Goal: Task Accomplishment & Management: Complete application form

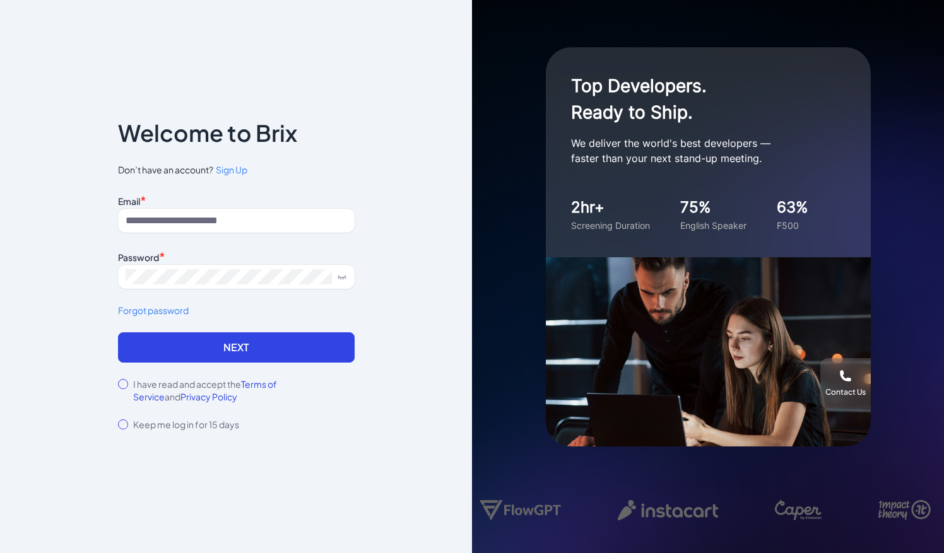
click at [375, 130] on div "Notice To proceed, please agree to the Terms of Service and Privary Policy . Ca…" at bounding box center [236, 276] width 472 height 553
click at [206, 222] on input at bounding box center [236, 221] width 237 height 24
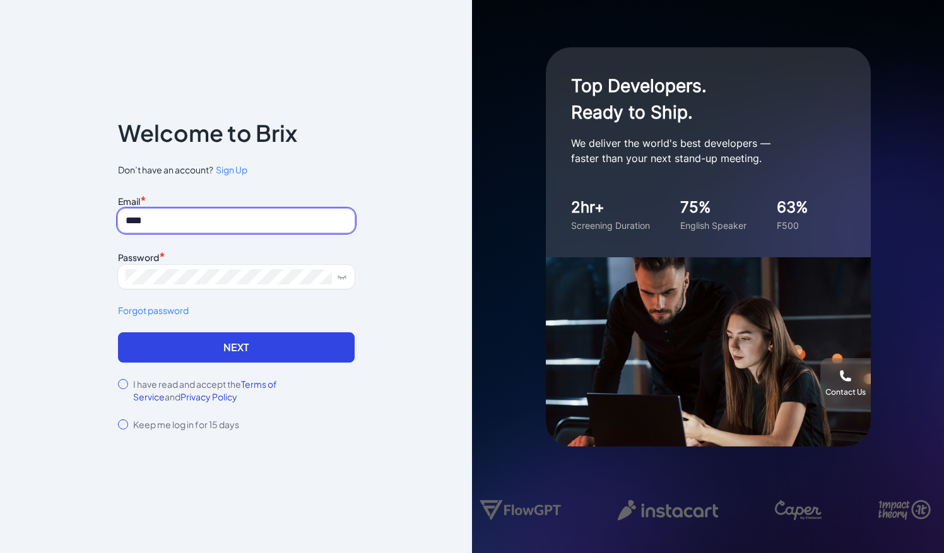
type input "*"
type input "**********"
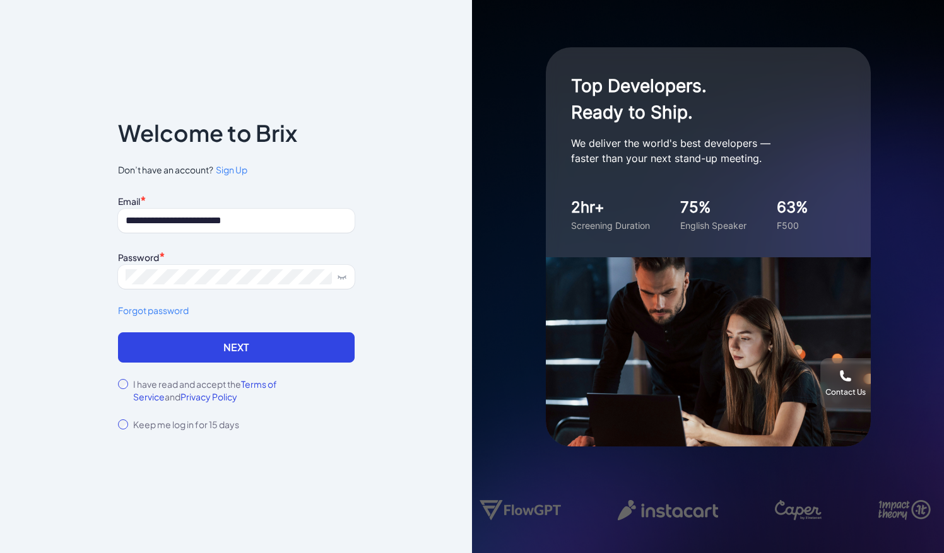
click at [411, 348] on div "**********" at bounding box center [236, 276] width 472 height 553
click at [119, 387] on div "I have read and accept the Terms of Service and Privacy Policy" at bounding box center [236, 390] width 237 height 25
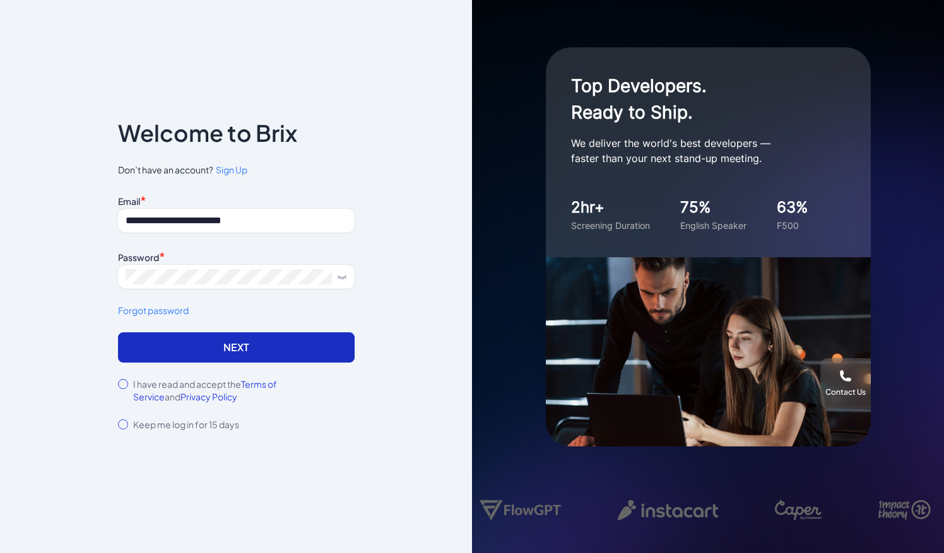
click at [193, 344] on button "Next" at bounding box center [236, 348] width 237 height 30
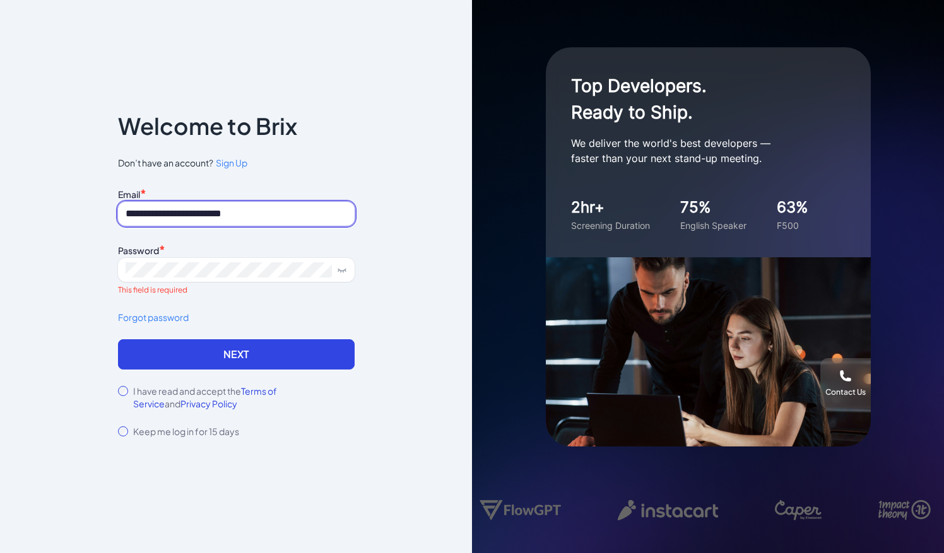
drag, startPoint x: 187, startPoint y: 213, endPoint x: 116, endPoint y: 215, distance: 70.7
click at [116, 215] on div "**********" at bounding box center [236, 277] width 277 height 403
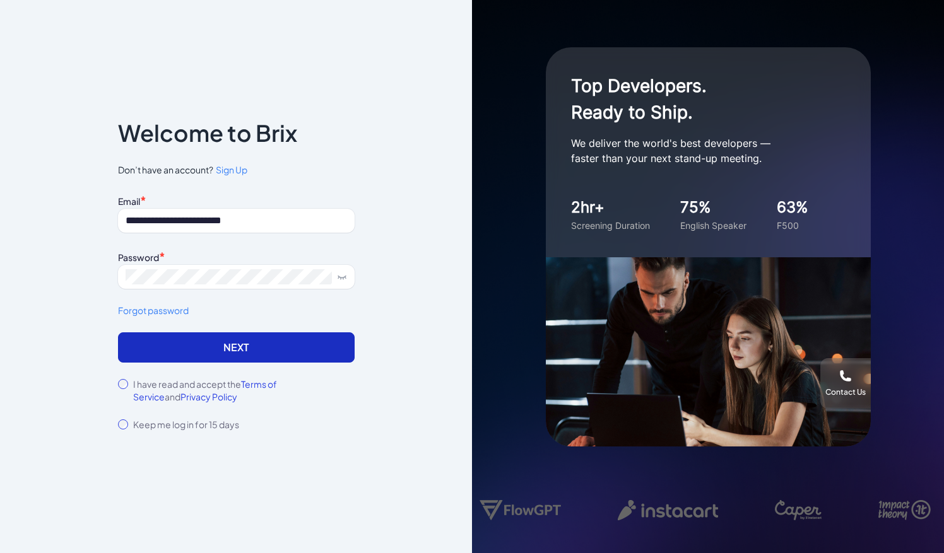
click at [213, 352] on button "Next" at bounding box center [236, 348] width 237 height 30
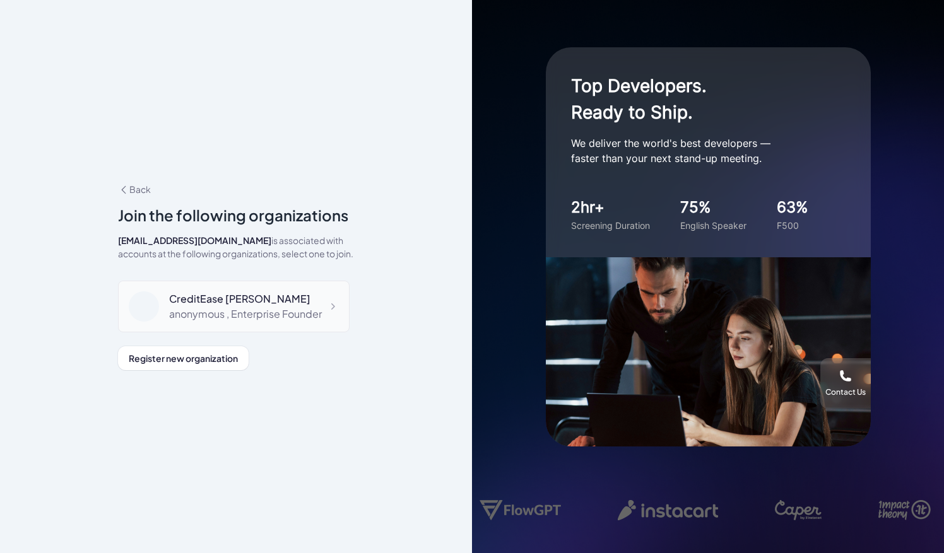
click at [315, 313] on div "anonymous , Enterprise Founder" at bounding box center [245, 314] width 153 height 15
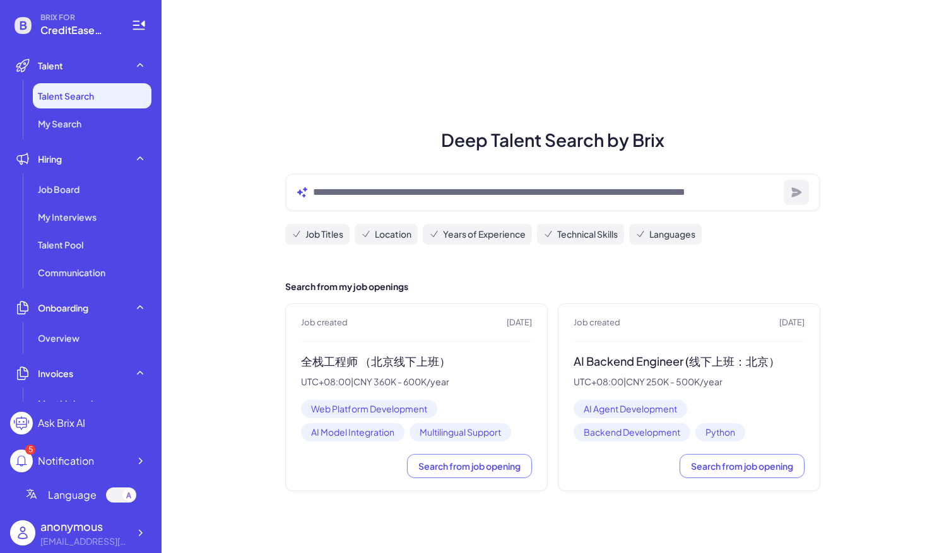
click at [231, 414] on div "Deep Talent Search by Brix Job Titles Location Years of Experience Technical Sk…" at bounding box center [553, 276] width 782 height 553
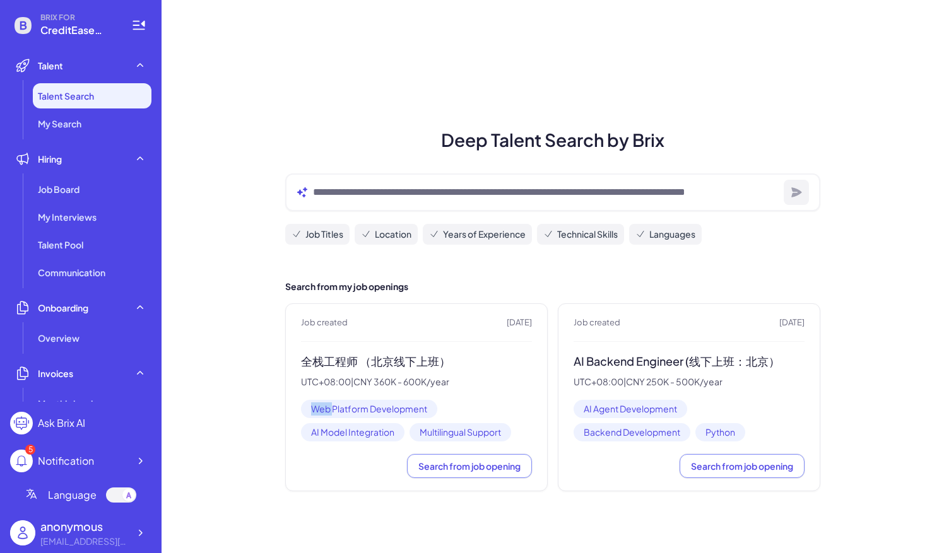
click at [231, 414] on div "Deep Talent Search by Brix Job Titles Location Years of Experience Technical Sk…" at bounding box center [553, 276] width 782 height 553
drag, startPoint x: 231, startPoint y: 414, endPoint x: 238, endPoint y: 452, distance: 38.5
click at [238, 452] on div "Deep Talent Search by Brix Job Titles Location Years of Experience Technical Sk…" at bounding box center [553, 276] width 782 height 553
click at [242, 449] on div "Deep Talent Search by Brix Job Titles Location Years of Experience Technical Sk…" at bounding box center [553, 276] width 782 height 553
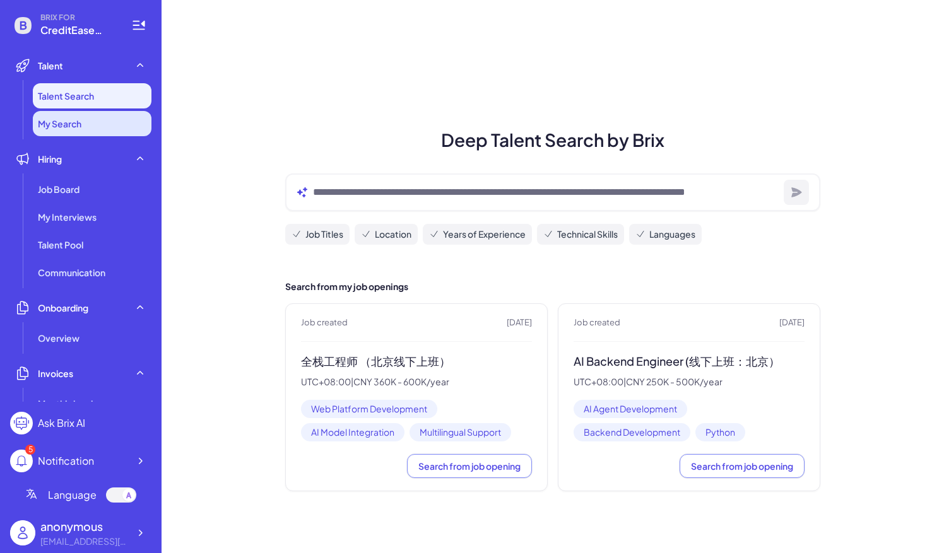
click at [80, 124] on span "My Search" at bounding box center [60, 123] width 44 height 13
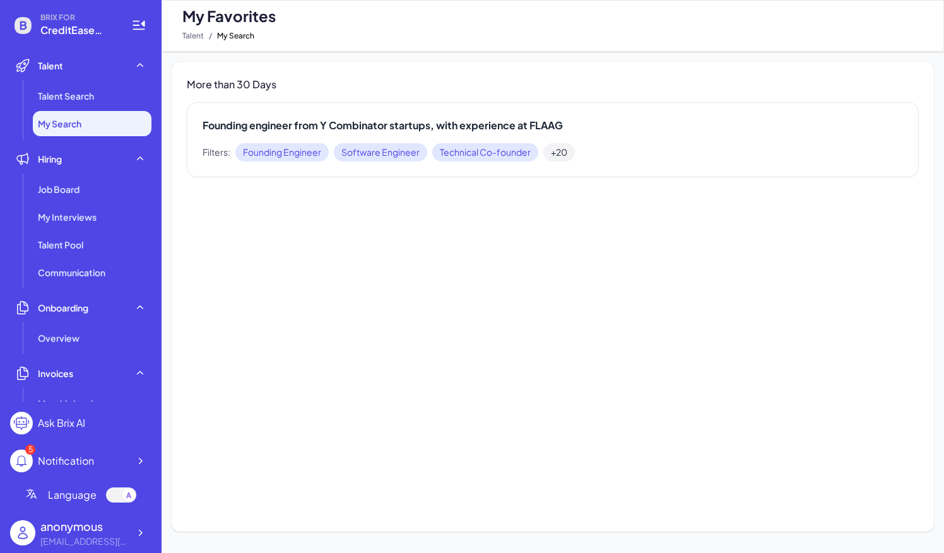
click at [360, 227] on div "More than 30 Days Founding engineer from Y Combinator startups, with experience…" at bounding box center [553, 297] width 762 height 470
click at [375, 124] on h2 "Founding engineer from Y Combinator startups, with experience at FLAAG" at bounding box center [553, 125] width 700 height 15
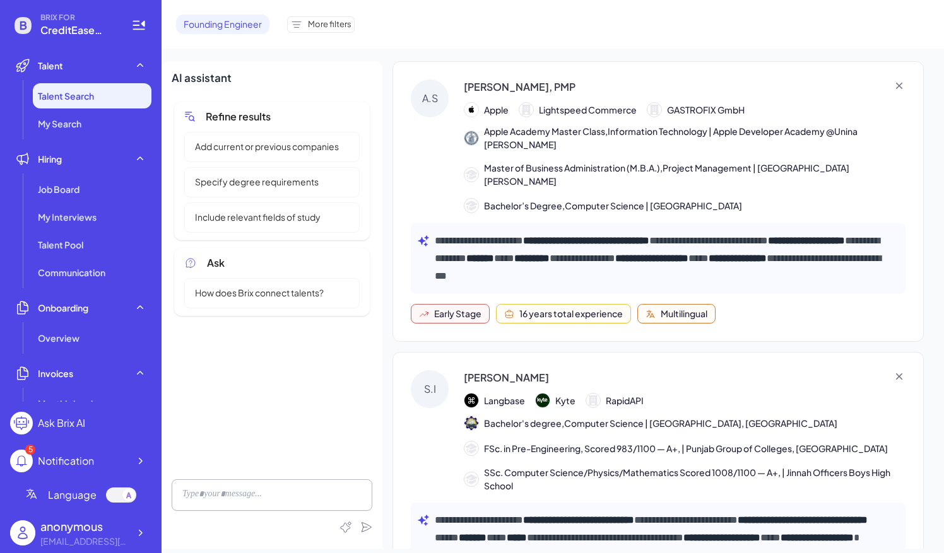
click at [73, 464] on div "Notification" at bounding box center [66, 461] width 56 height 15
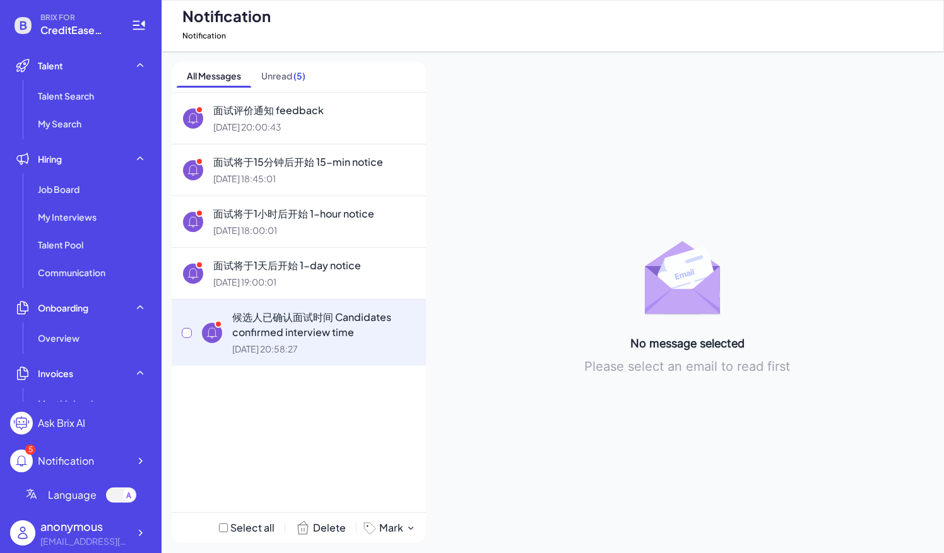
click at [273, 350] on div "15/07/2025 20:58:27" at bounding box center [324, 349] width 184 height 13
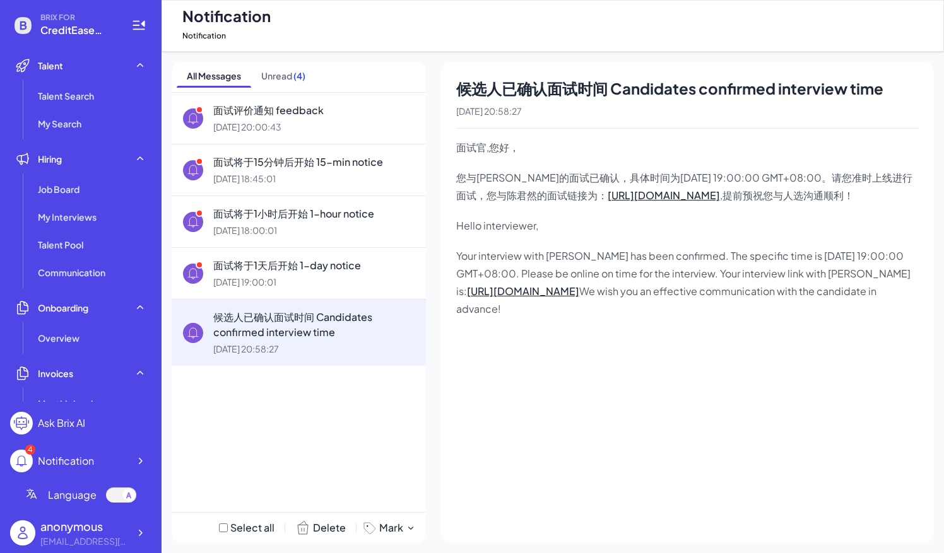
click at [594, 387] on div "候选人已确认面试时间 Candidates confirmed interview time 15/07/2025 20:58:27 面试官,您好， 您与陈君…" at bounding box center [687, 302] width 493 height 481
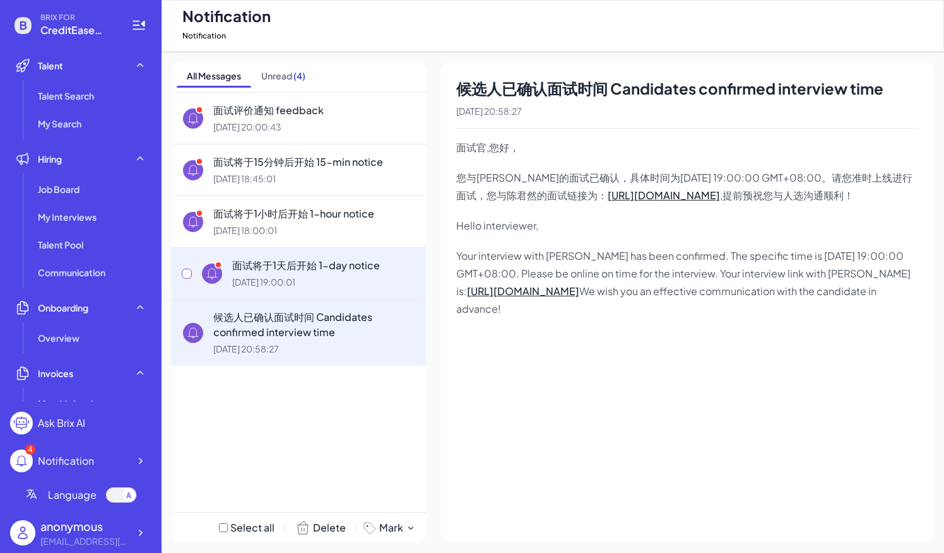
click at [232, 257] on div "面试将于1天后开始 1-day notice 16/07/2025 19:00:01" at bounding box center [299, 273] width 254 height 52
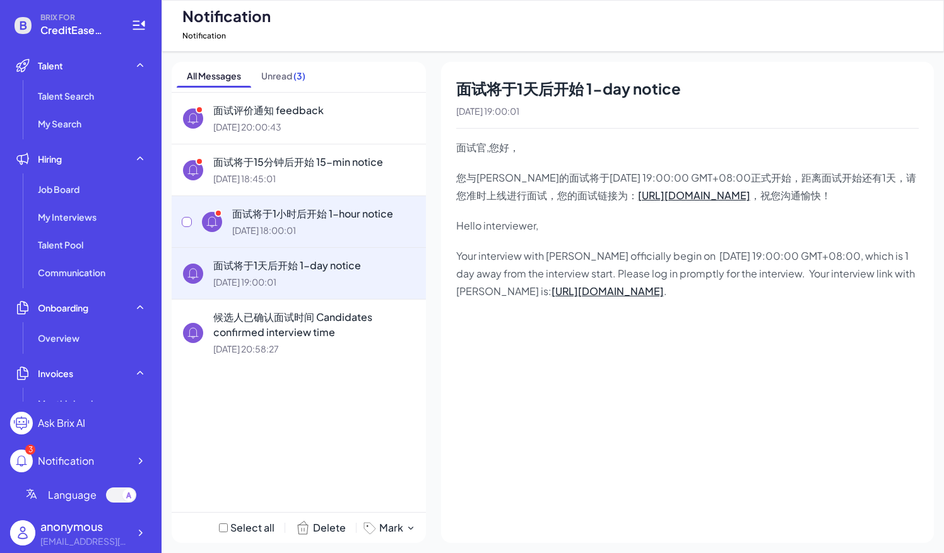
click at [268, 231] on div "17/07/2025 18:00:01" at bounding box center [324, 230] width 184 height 13
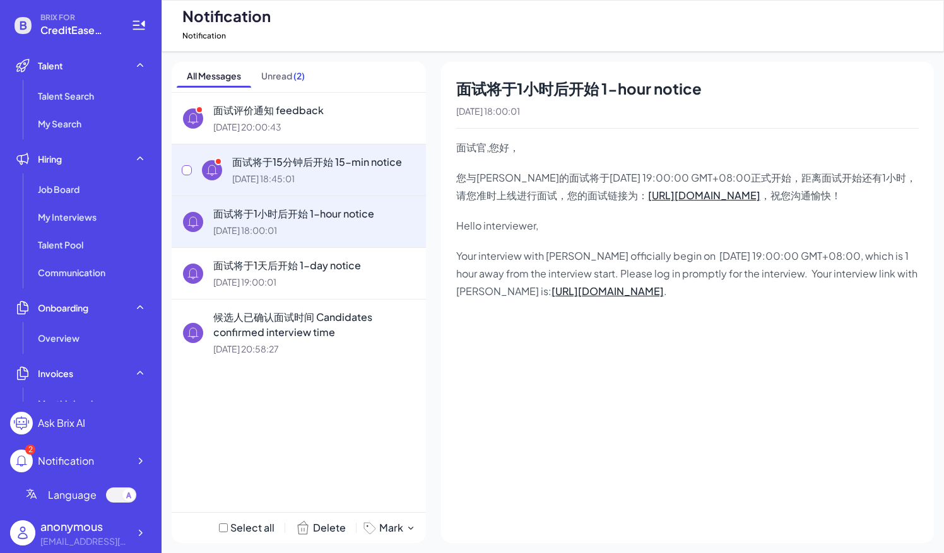
click at [236, 148] on div "面试将于15分钟后开始 15-min notice 17/07/2025 18:45:01" at bounding box center [299, 170] width 254 height 52
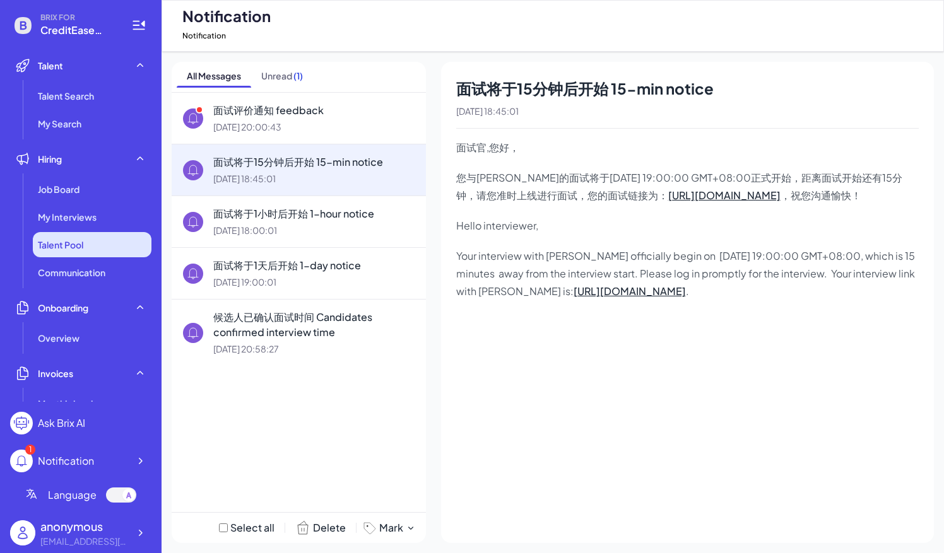
click at [66, 246] on span "Talent Pool" at bounding box center [60, 245] width 45 height 13
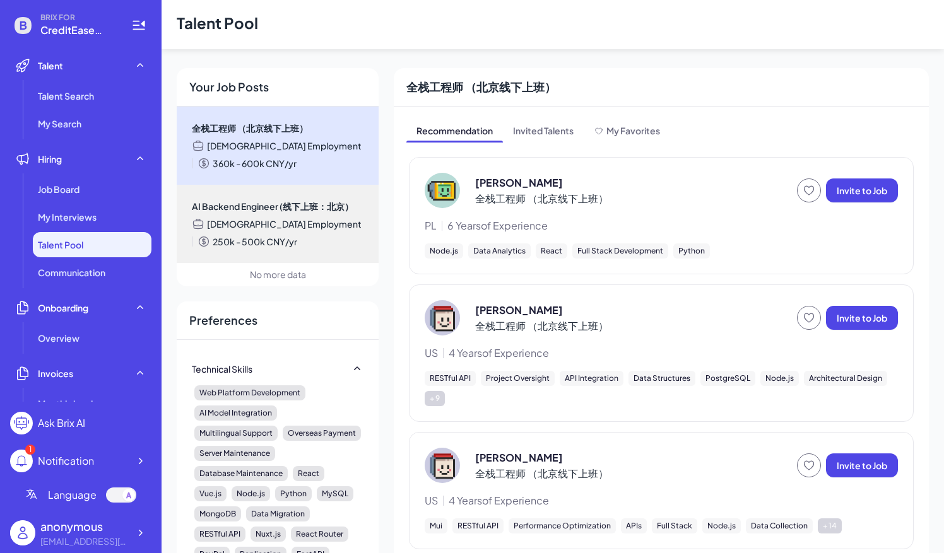
click at [491, 317] on div "Ting Zhang 全栈工程师 （北京线下上班）" at bounding box center [541, 318] width 133 height 31
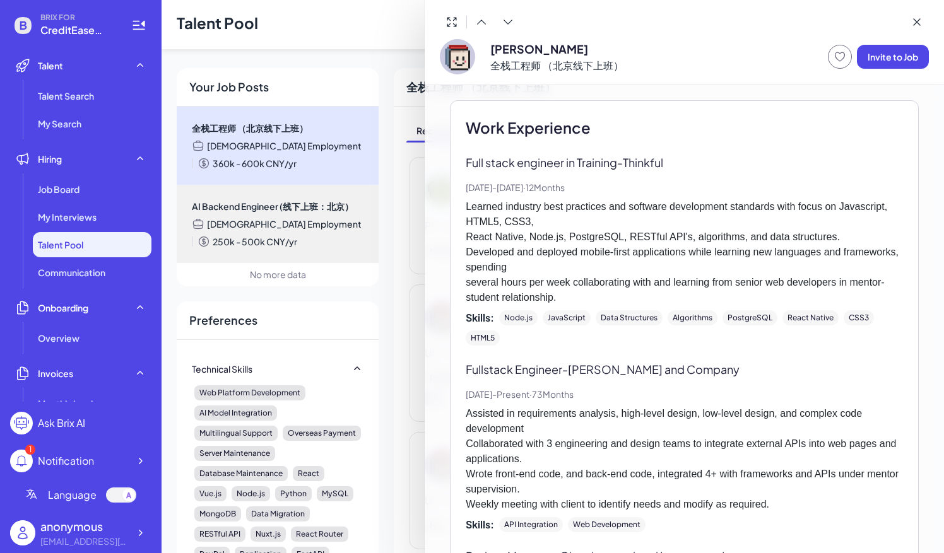
click at [681, 117] on div "Work Experience" at bounding box center [672, 127] width 412 height 23
click at [895, 58] on span "Invite to Job" at bounding box center [893, 56] width 50 height 11
click at [915, 19] on icon at bounding box center [916, 22] width 13 height 13
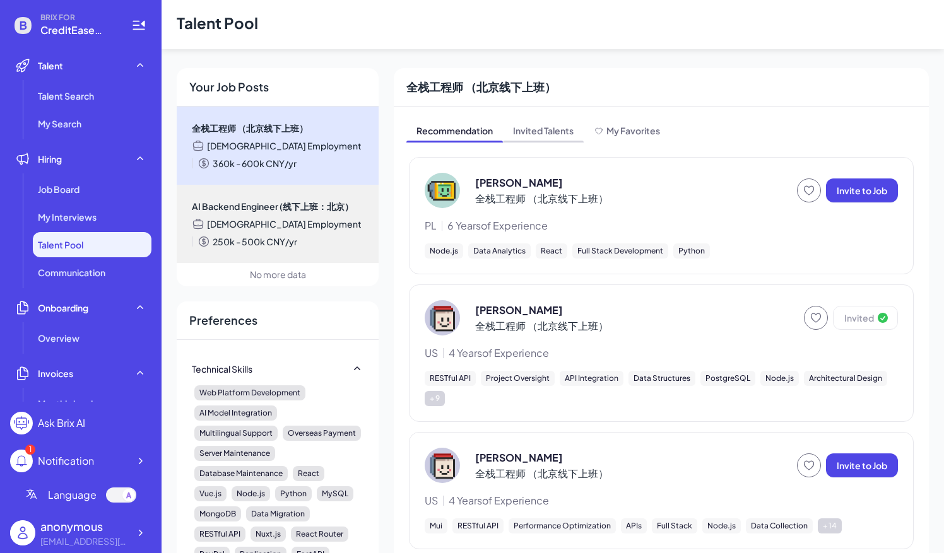
click at [527, 130] on span "Invited Talents" at bounding box center [543, 132] width 81 height 20
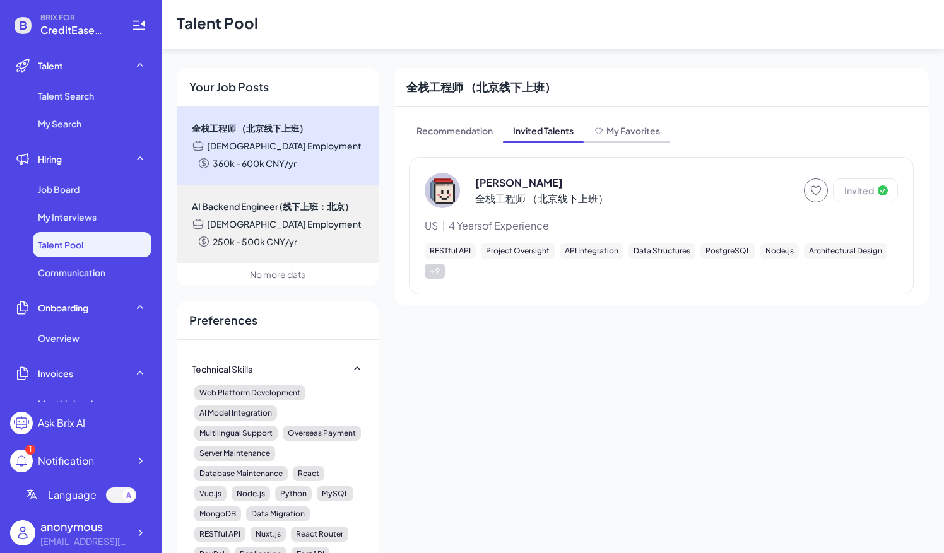
click at [650, 124] on span "My Favorites" at bounding box center [627, 132] width 86 height 20
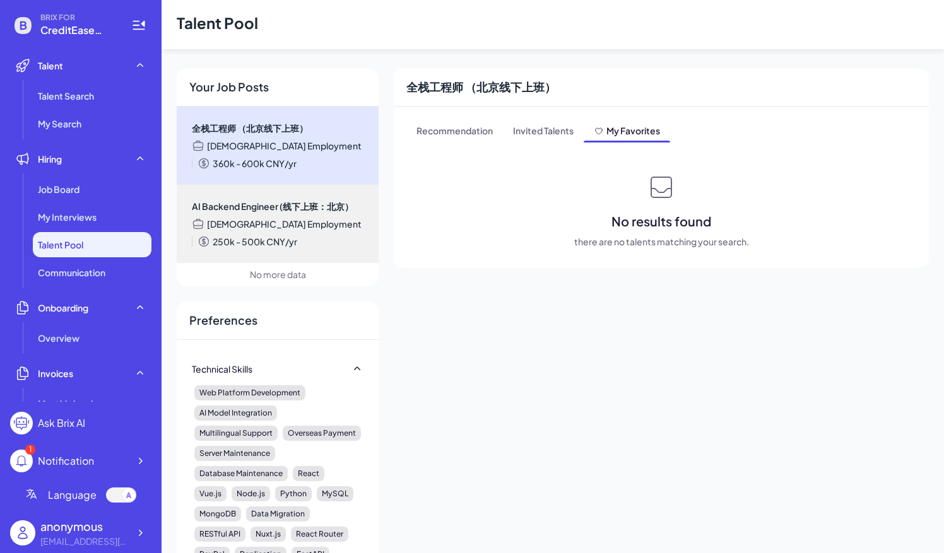
click at [255, 160] on span "360k - 600k CNY/yr" at bounding box center [255, 163] width 84 height 13
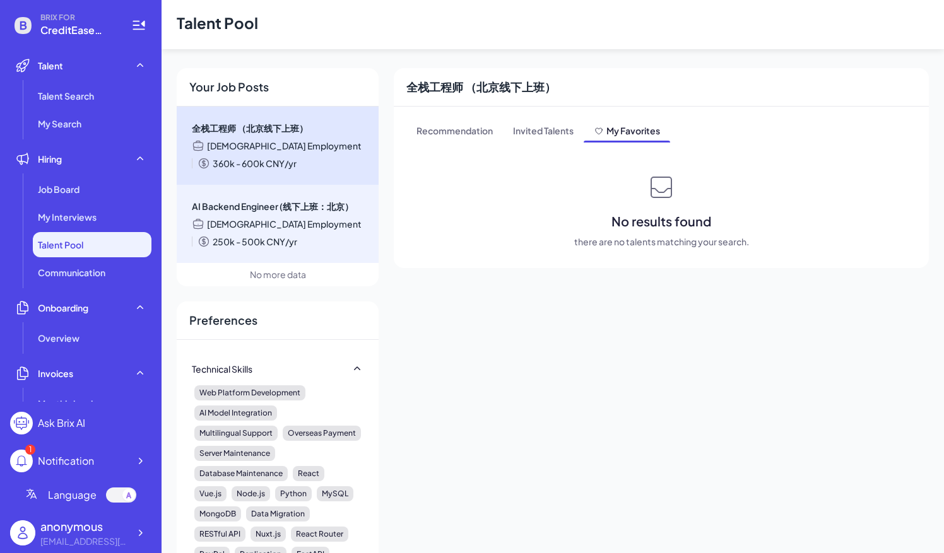
click at [252, 242] on span "250k - 500k CNY/yr" at bounding box center [255, 241] width 85 height 13
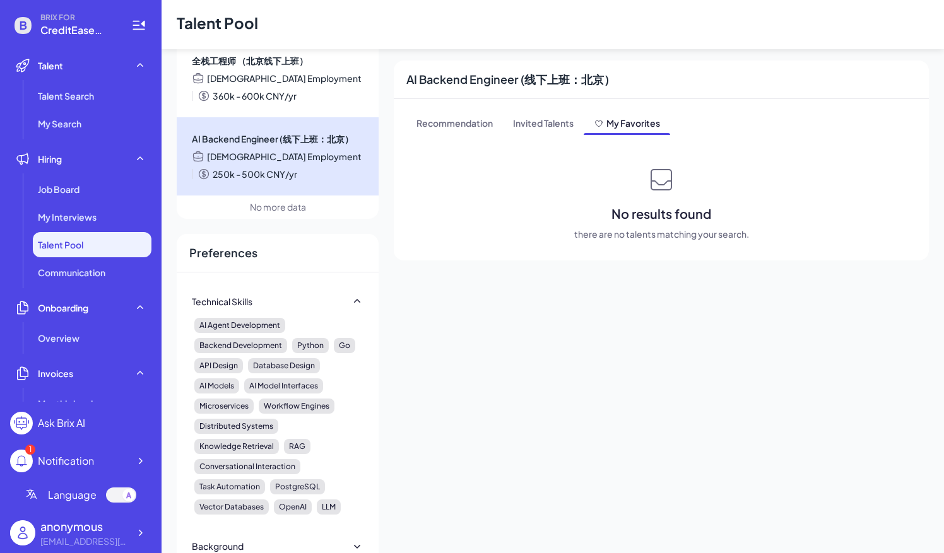
scroll to position [189, 0]
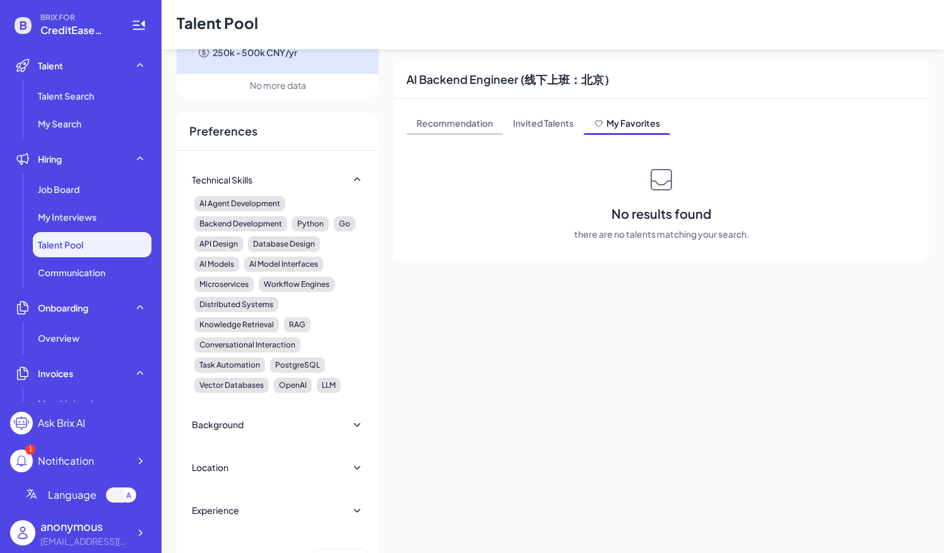
click at [445, 115] on span "Recommendation" at bounding box center [454, 124] width 97 height 20
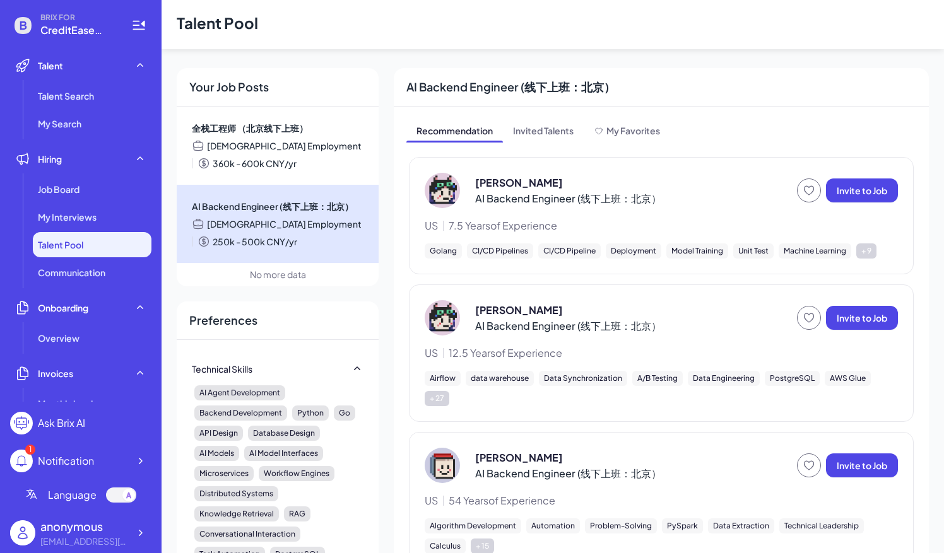
scroll to position [238, 0]
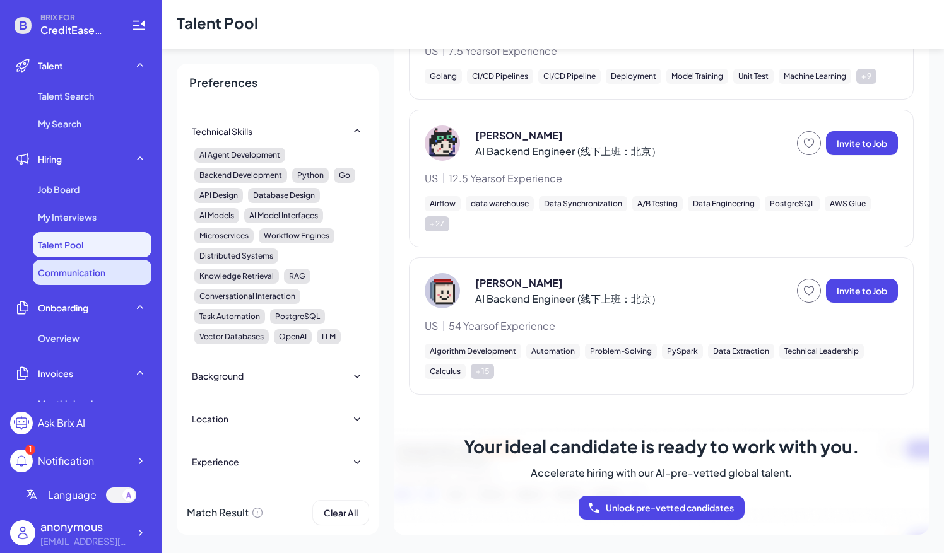
click at [62, 283] on li "Communication" at bounding box center [92, 272] width 119 height 25
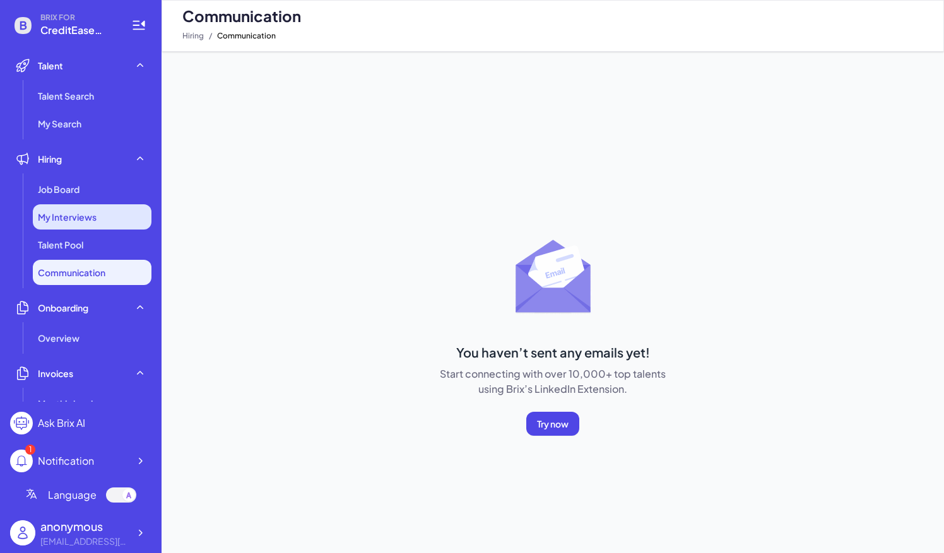
click at [50, 221] on span "My Interviews" at bounding box center [67, 217] width 59 height 13
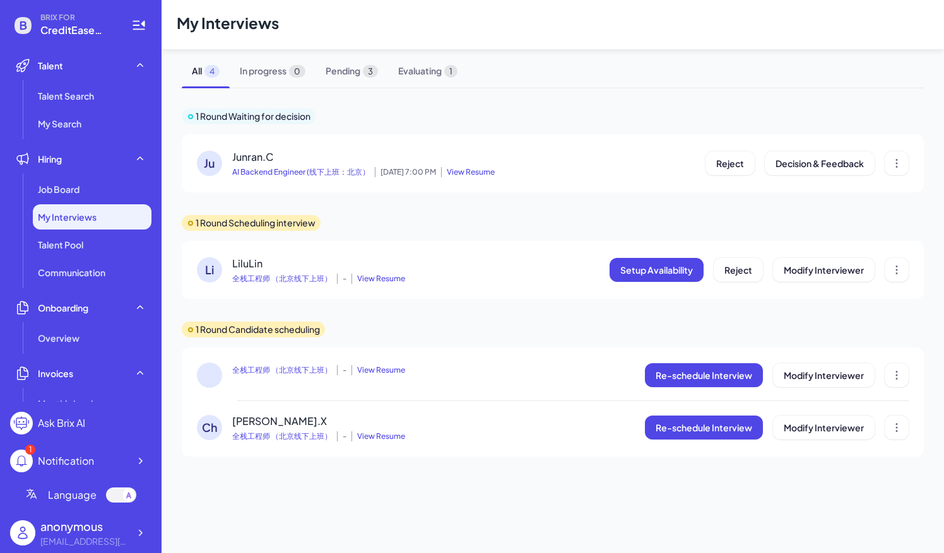
click at [263, 159] on span "Junran.C" at bounding box center [252, 156] width 41 height 13
click at [242, 162] on span "Junran.C" at bounding box center [252, 156] width 41 height 13
click at [213, 163] on div "Ju" at bounding box center [209, 163] width 25 height 25
click at [484, 174] on span "View Resume" at bounding box center [468, 172] width 54 height 10
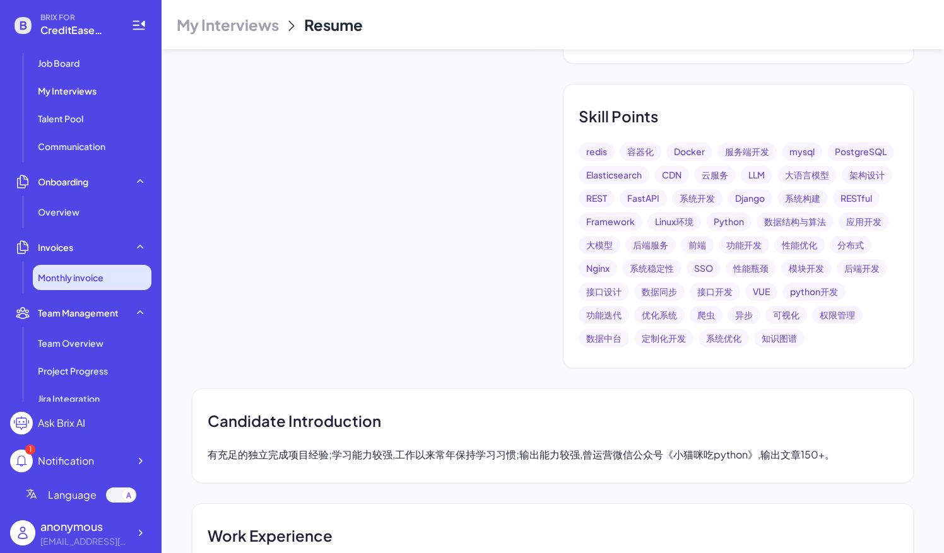
scroll to position [189, 0]
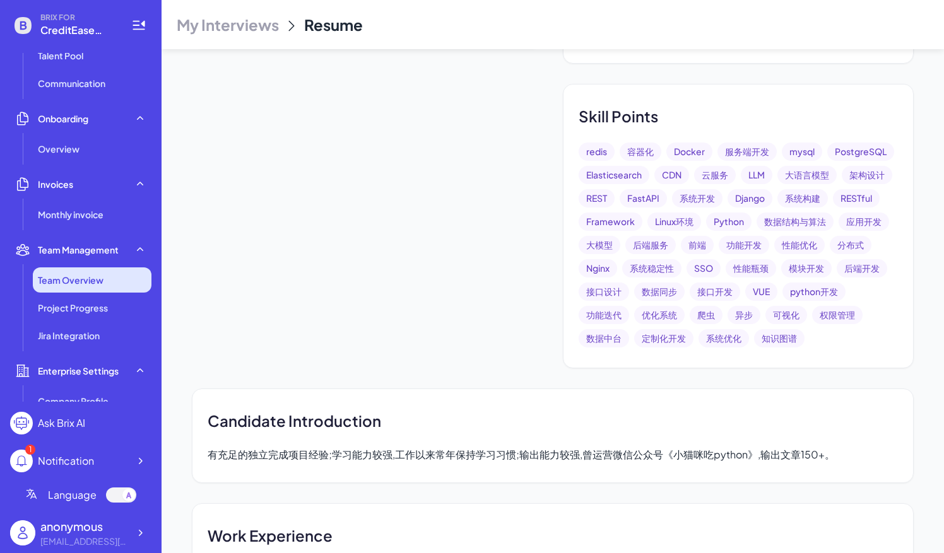
click at [116, 283] on li "Team Overview" at bounding box center [92, 280] width 119 height 25
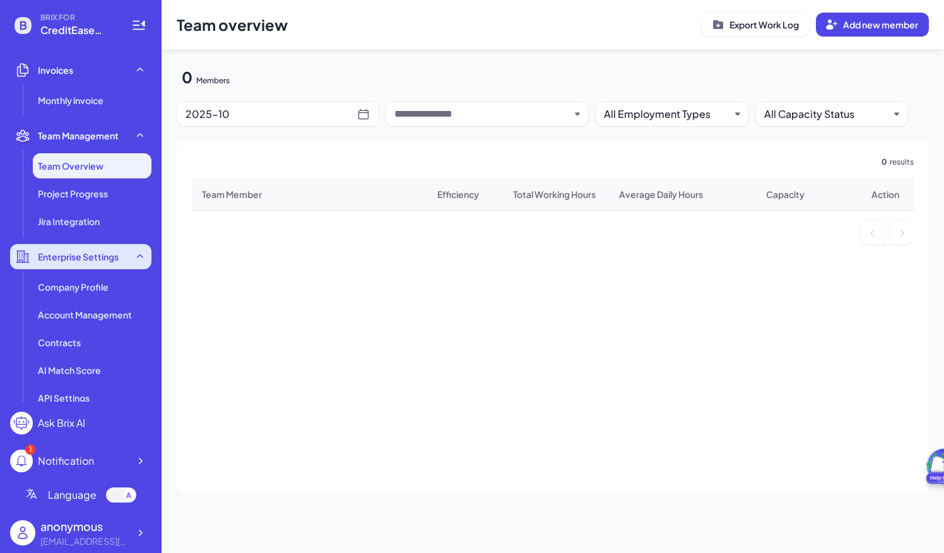
scroll to position [315, 0]
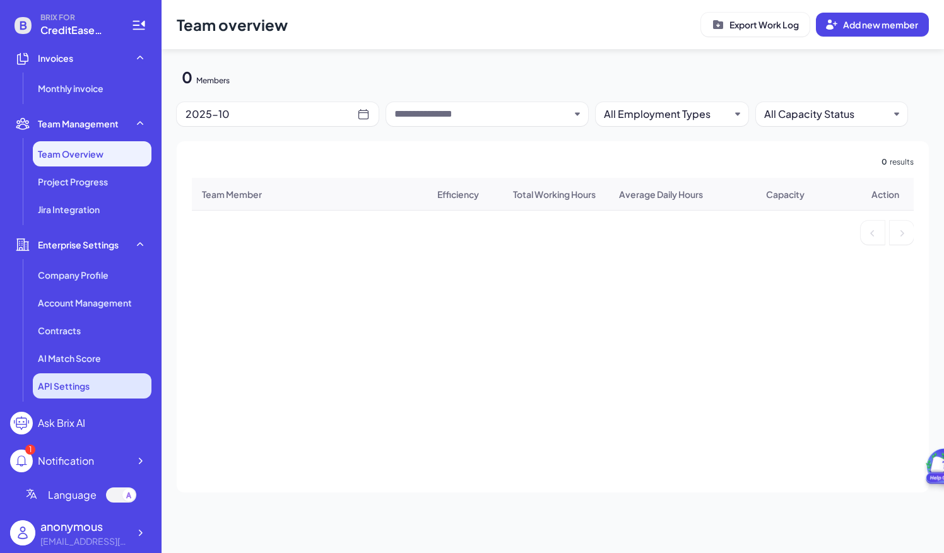
click at [91, 391] on li "API Settings" at bounding box center [92, 386] width 119 height 25
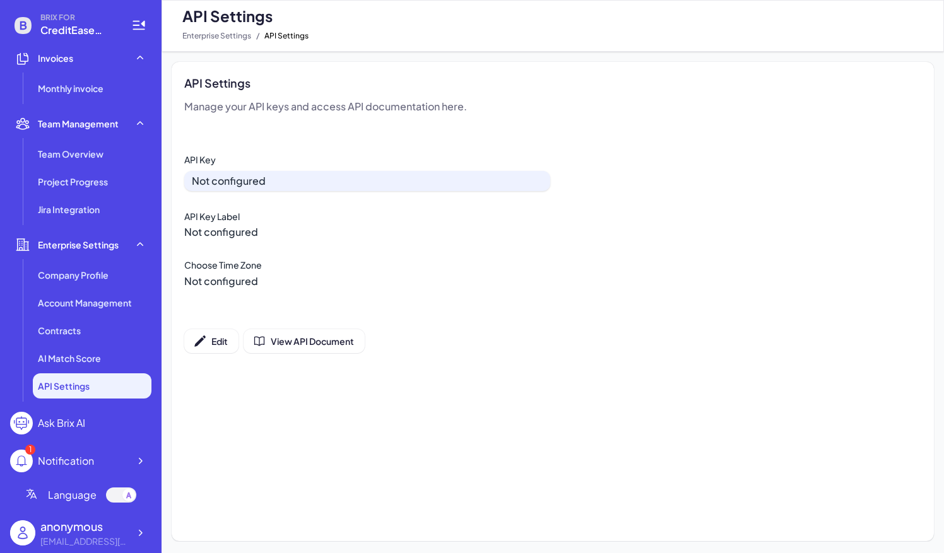
click at [94, 536] on div "[EMAIL_ADDRESS][DOMAIN_NAME]" at bounding box center [84, 541] width 88 height 13
click at [131, 540] on div at bounding box center [140, 533] width 23 height 23
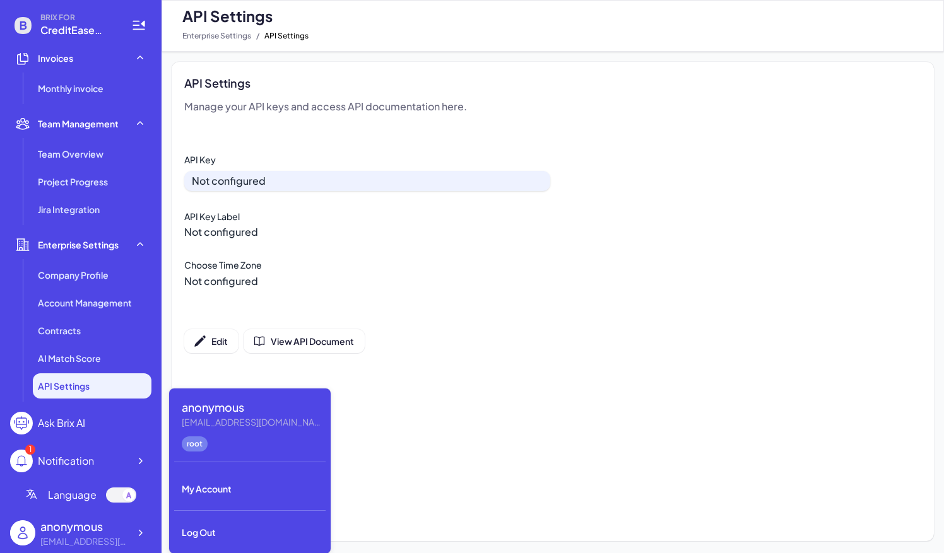
click at [528, 348] on div "Edit View API Document" at bounding box center [552, 341] width 737 height 24
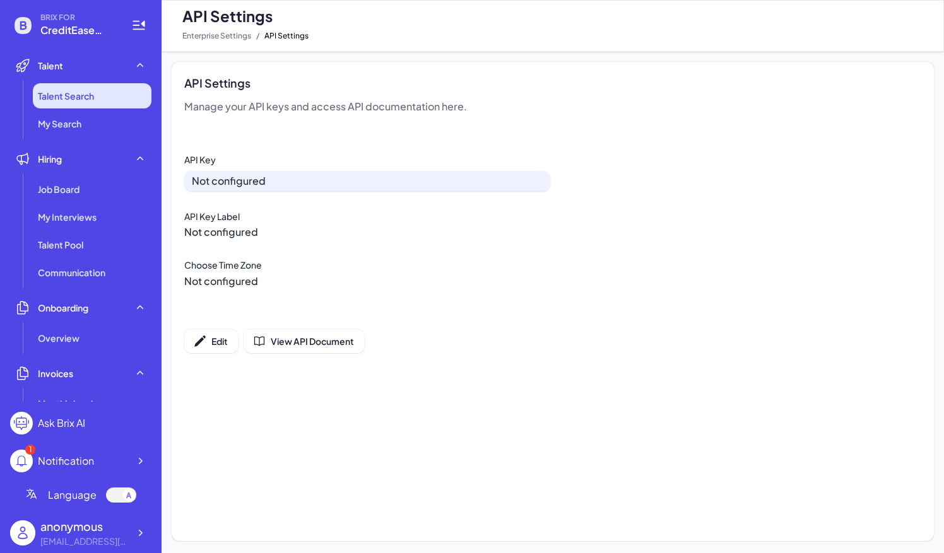
click at [75, 107] on li "Talent Search" at bounding box center [92, 95] width 119 height 25
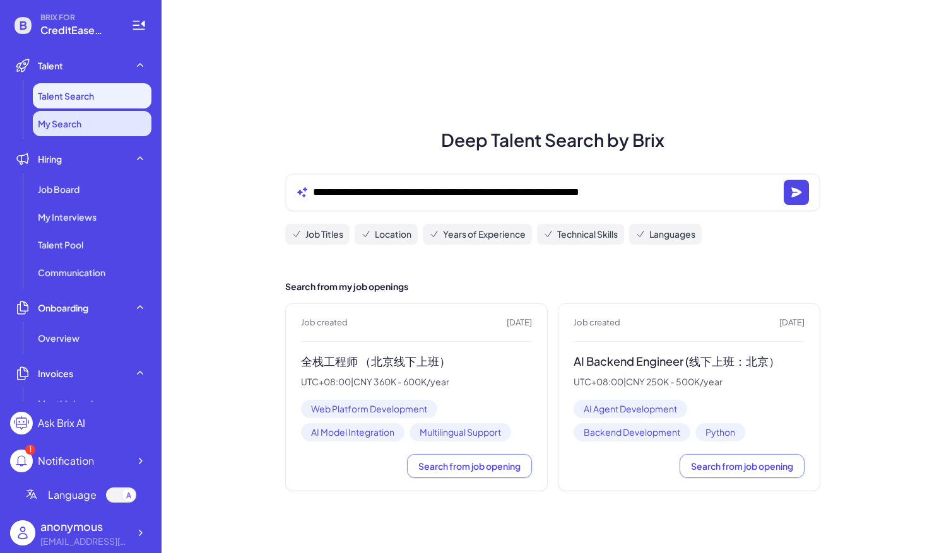
click at [70, 124] on span "My Search" at bounding box center [60, 123] width 44 height 13
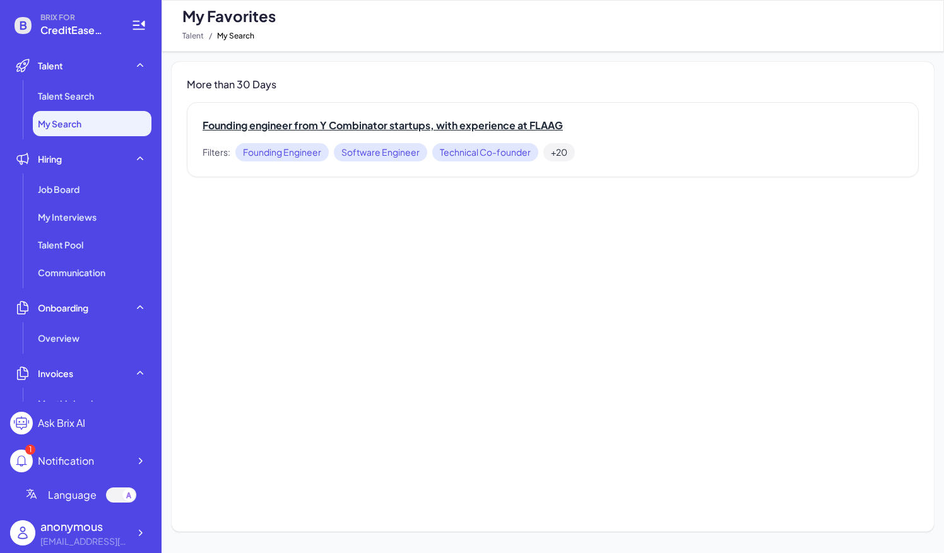
click at [290, 122] on h2 "Founding engineer from Y Combinator startups, with experience at FLAAG" at bounding box center [553, 125] width 700 height 15
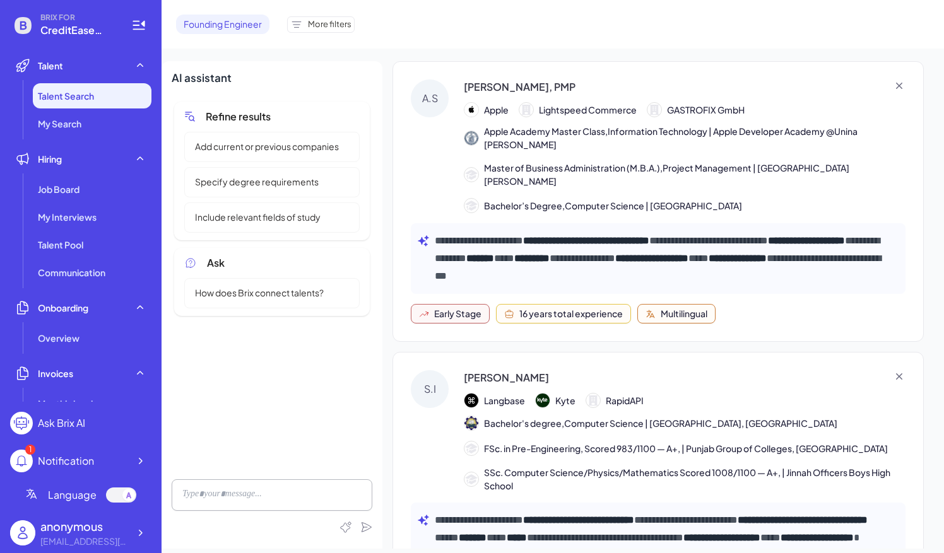
click at [485, 370] on div "Saad Irfan" at bounding box center [506, 377] width 85 height 15
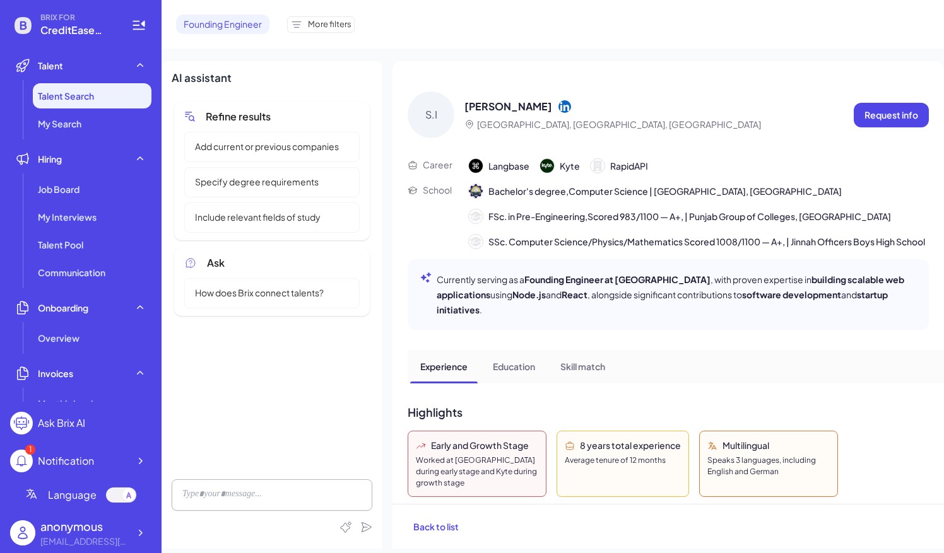
click at [570, 374] on p "Skill match" at bounding box center [582, 366] width 45 height 13
click at [646, 285] on strong "Founding Engineer at Langbase" at bounding box center [617, 279] width 186 height 11
click at [636, 358] on div "S.I Saad Irfan Berlin, Berlin, Germany Request info Career Langbase Kyte RapidA…" at bounding box center [667, 282] width 551 height 443
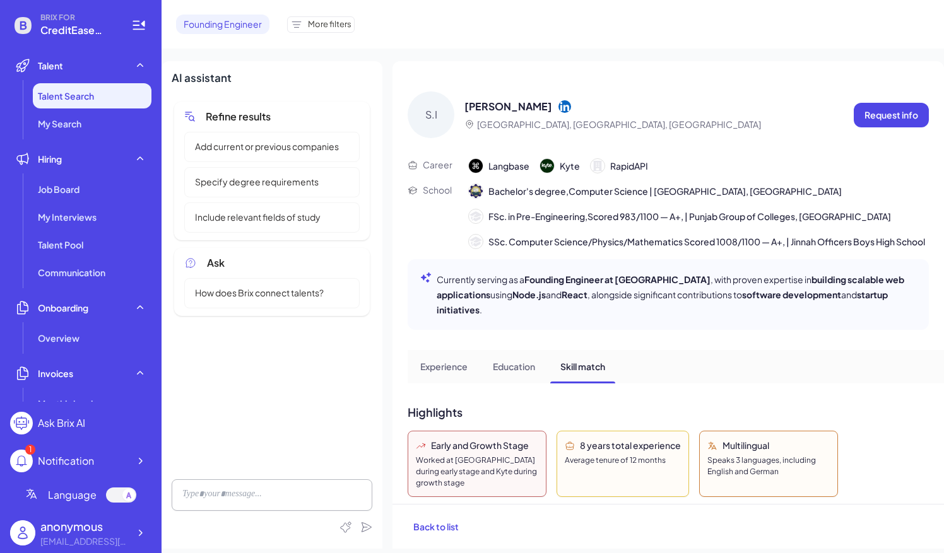
click at [637, 358] on div "S.I Saad Irfan Berlin, Berlin, Germany Request info Career Langbase Kyte RapidA…" at bounding box center [667, 282] width 551 height 443
click at [620, 170] on span "RapidAPI" at bounding box center [629, 166] width 38 height 13
click at [708, 400] on div "S.I Saad Irfan Berlin, Berlin, Germany Request info Career Langbase Kyte RapidA…" at bounding box center [667, 282] width 551 height 443
click at [883, 109] on p "Request info" at bounding box center [891, 115] width 54 height 13
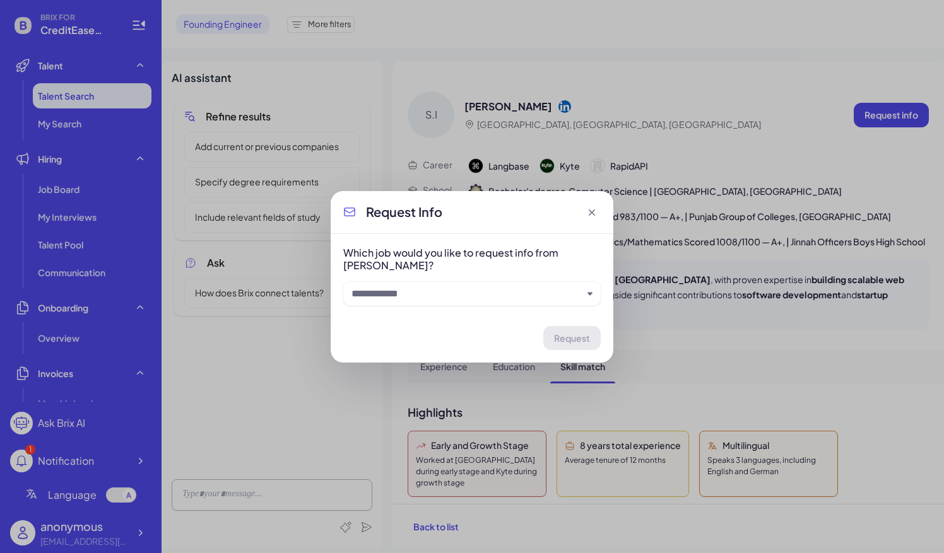
click at [565, 297] on input "text" at bounding box center [466, 293] width 231 height 15
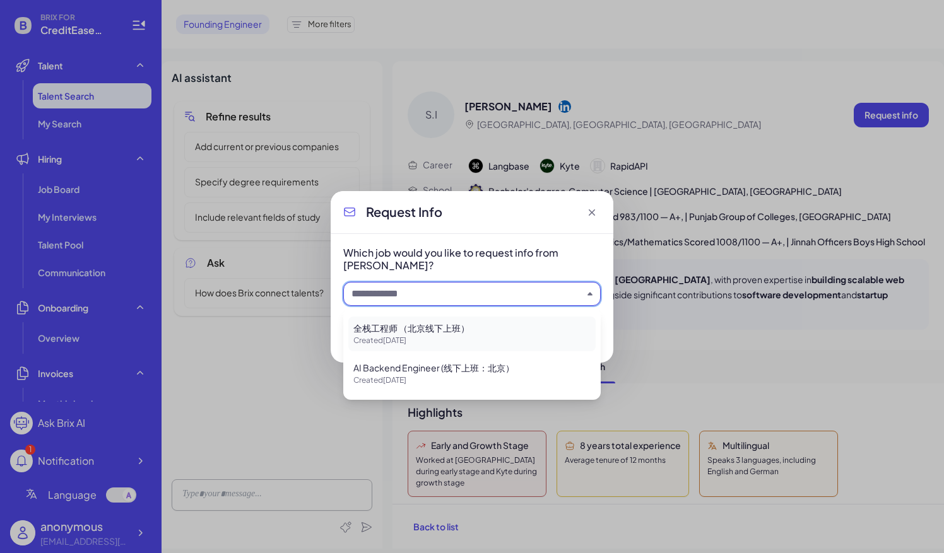
click at [533, 347] on div "全栈工程师 （北京线下上班） Created 3 months ago" at bounding box center [471, 334] width 247 height 35
type input "**********"
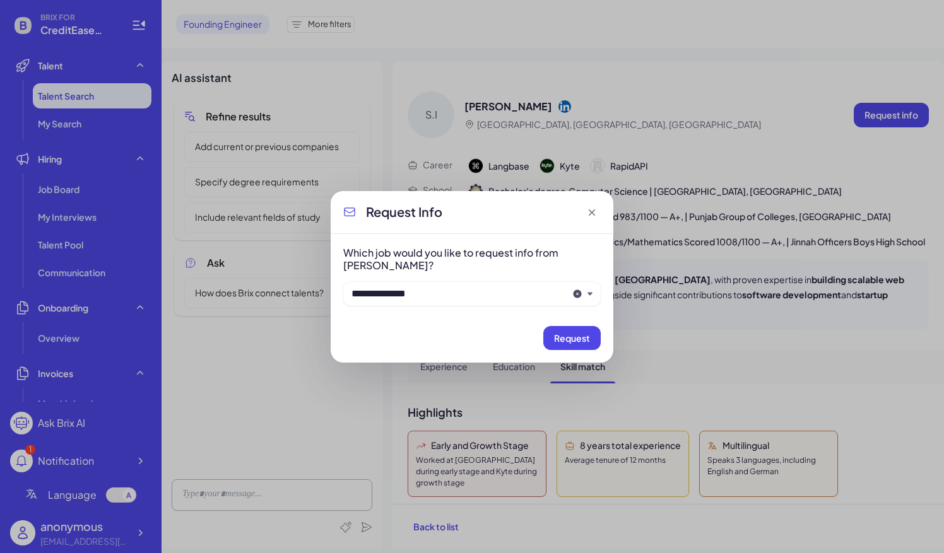
click at [548, 347] on button "Request" at bounding box center [571, 338] width 57 height 24
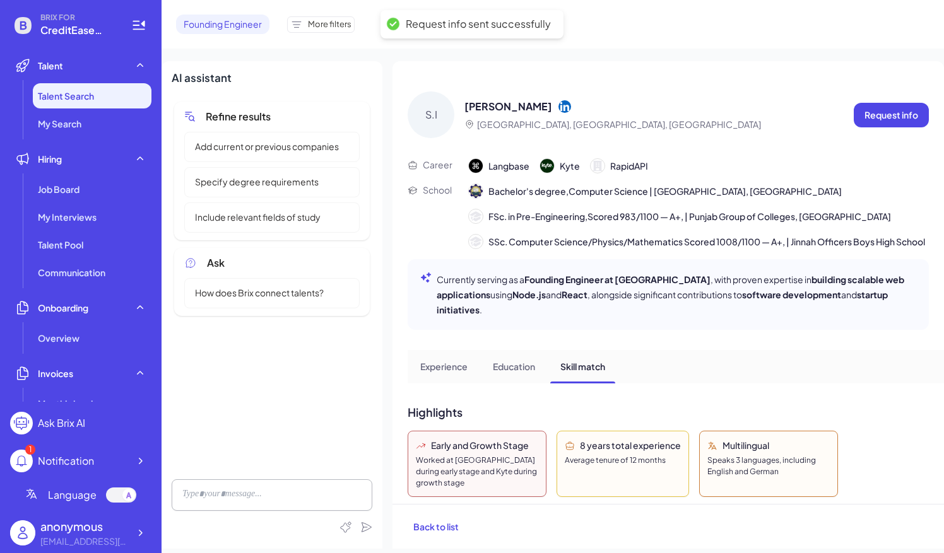
click at [710, 330] on div "Currently serving as a Founding Engineer at Langbase , with proven expertise in…" at bounding box center [668, 294] width 521 height 71
click at [786, 398] on div "S.I Saad Irfan Berlin, Berlin, Germany Request info Career Langbase Kyte RapidA…" at bounding box center [667, 282] width 551 height 443
click at [454, 374] on p "Experience" at bounding box center [443, 366] width 47 height 13
click at [424, 283] on icon at bounding box center [425, 277] width 11 height 11
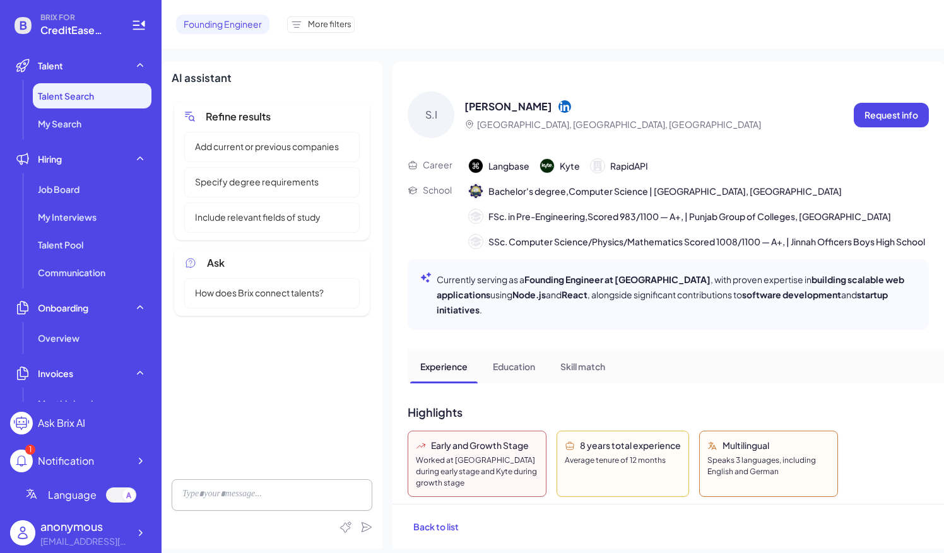
click at [801, 317] on p "Currently serving as a Founding Engineer at Langbase , with proven expertise in…" at bounding box center [677, 294] width 480 height 45
click at [781, 367] on div "Experience Education Skill match" at bounding box center [676, 366] width 536 height 33
